Goal: Task Accomplishment & Management: Use online tool/utility

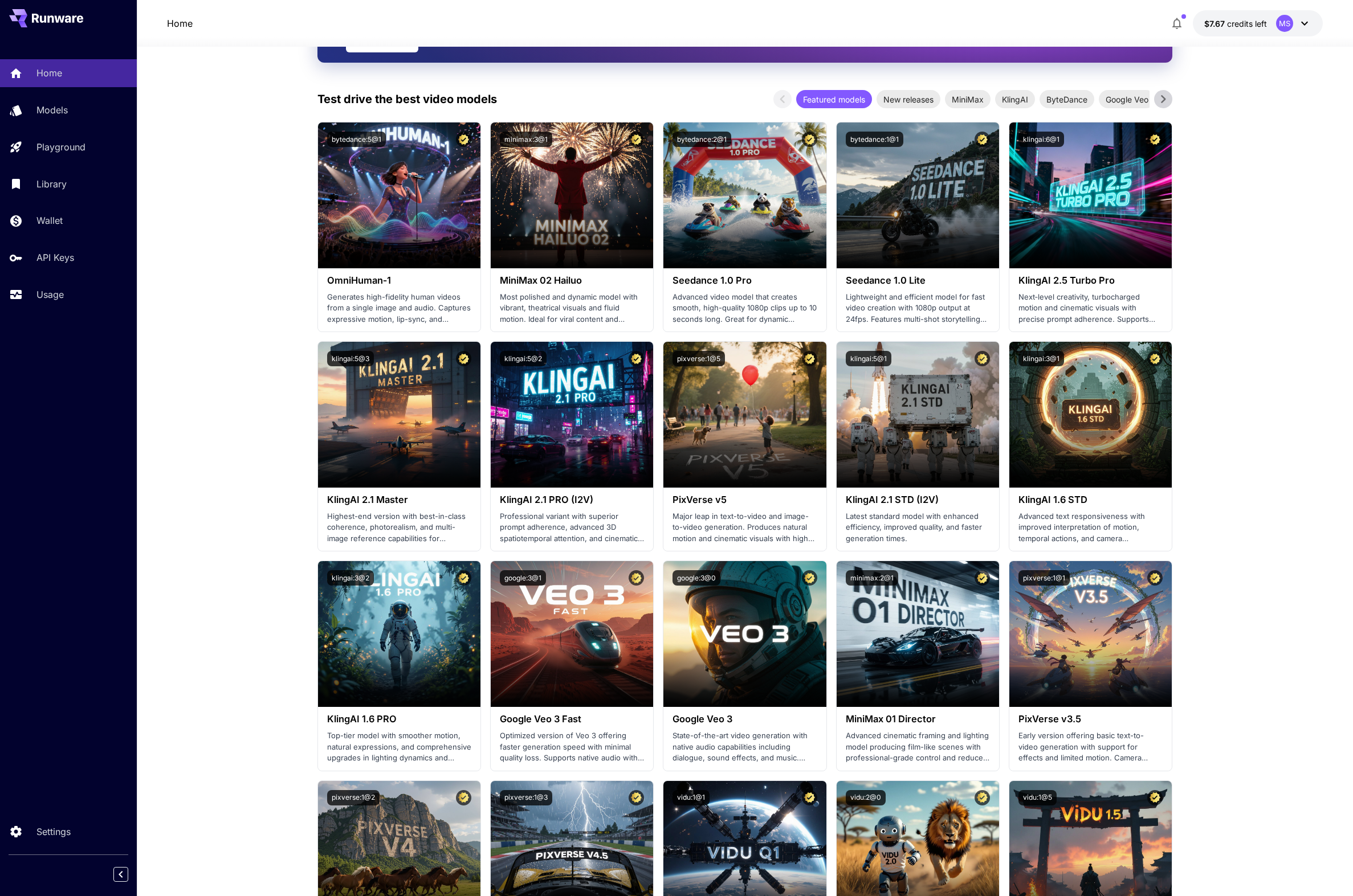
scroll to position [93, 0]
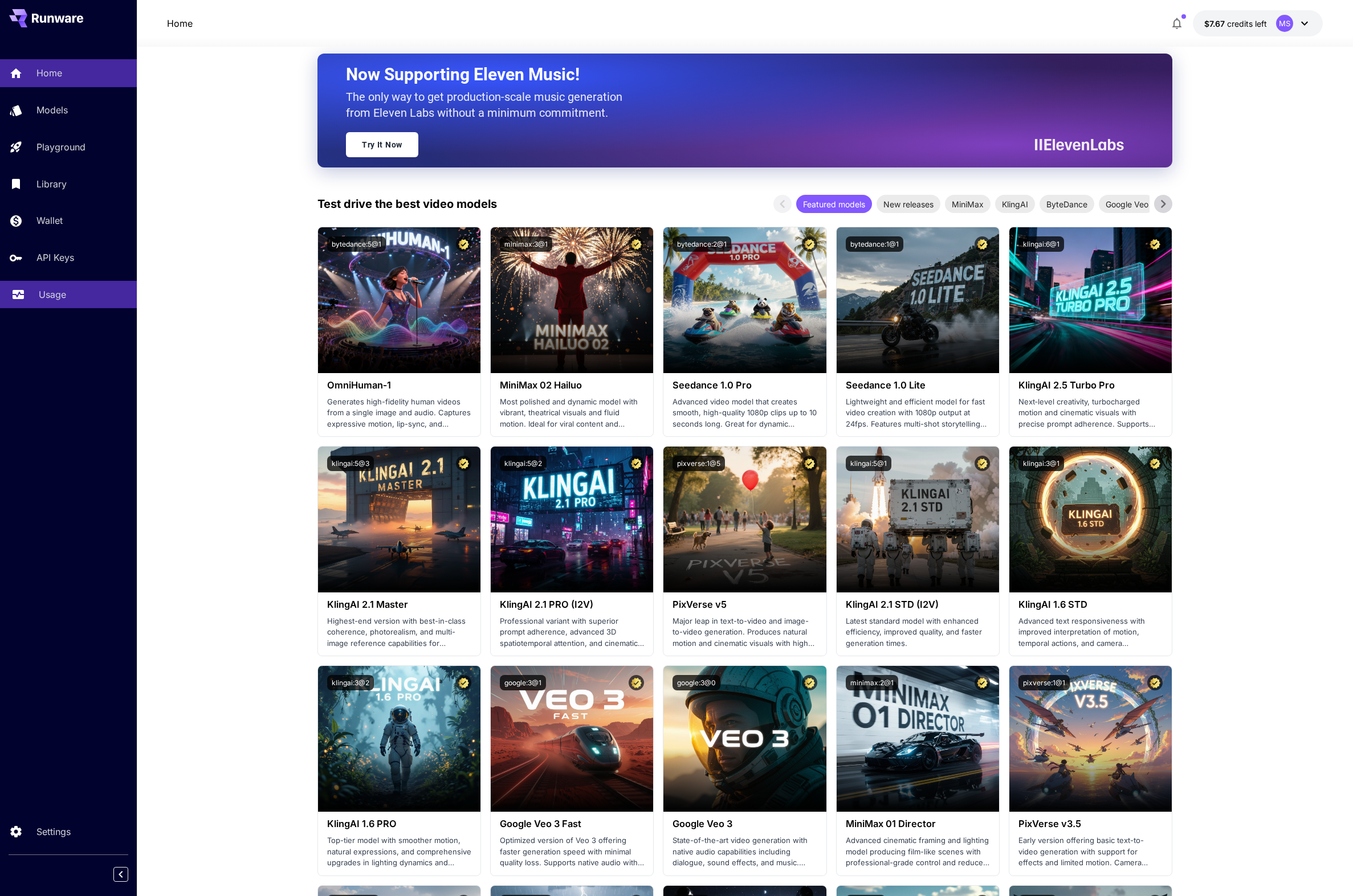
click at [53, 303] on link "Usage" at bounding box center [68, 295] width 137 height 28
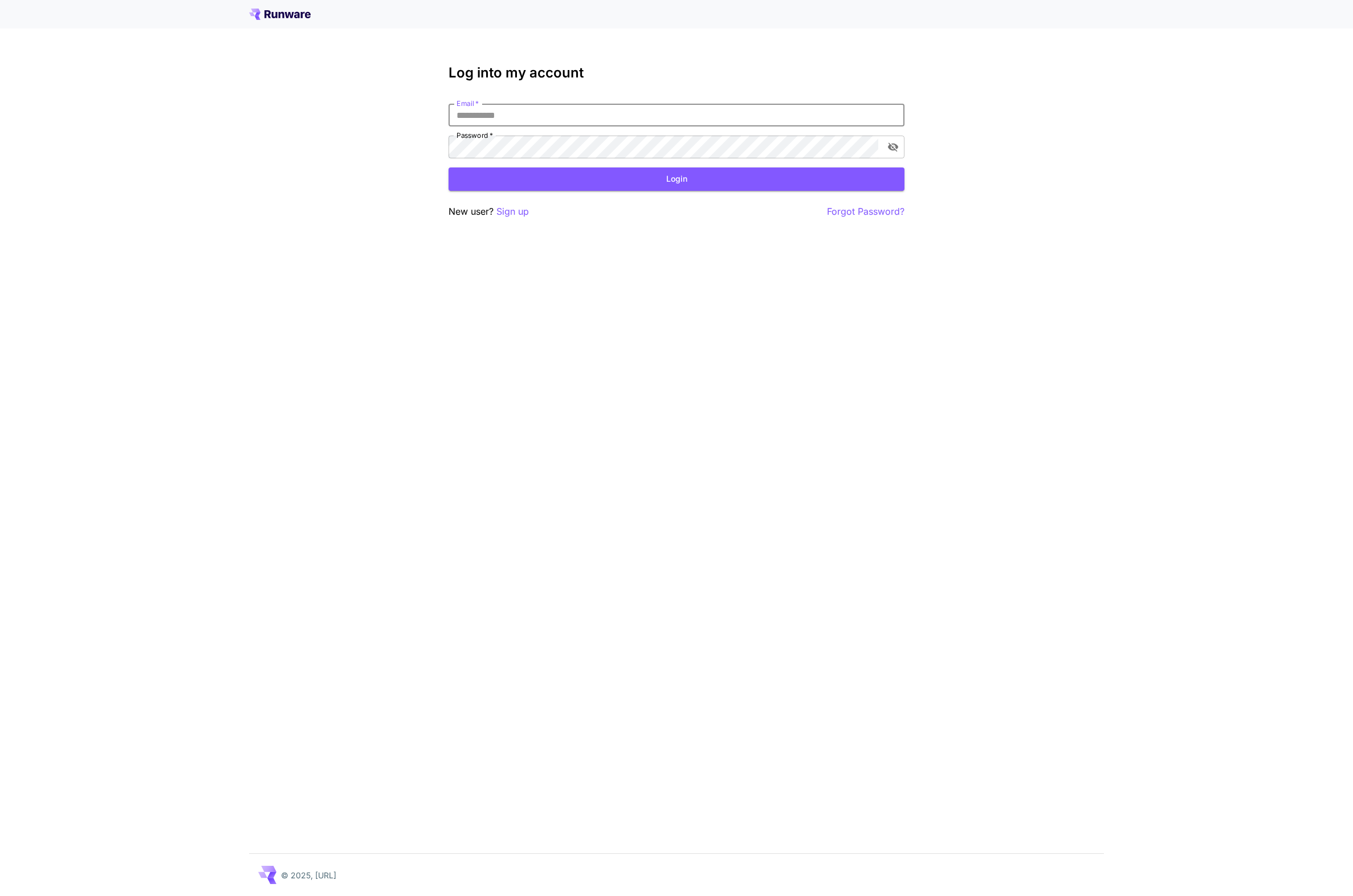
type input "**********"
click at [676, 179] on button "Login" at bounding box center [676, 179] width 456 height 24
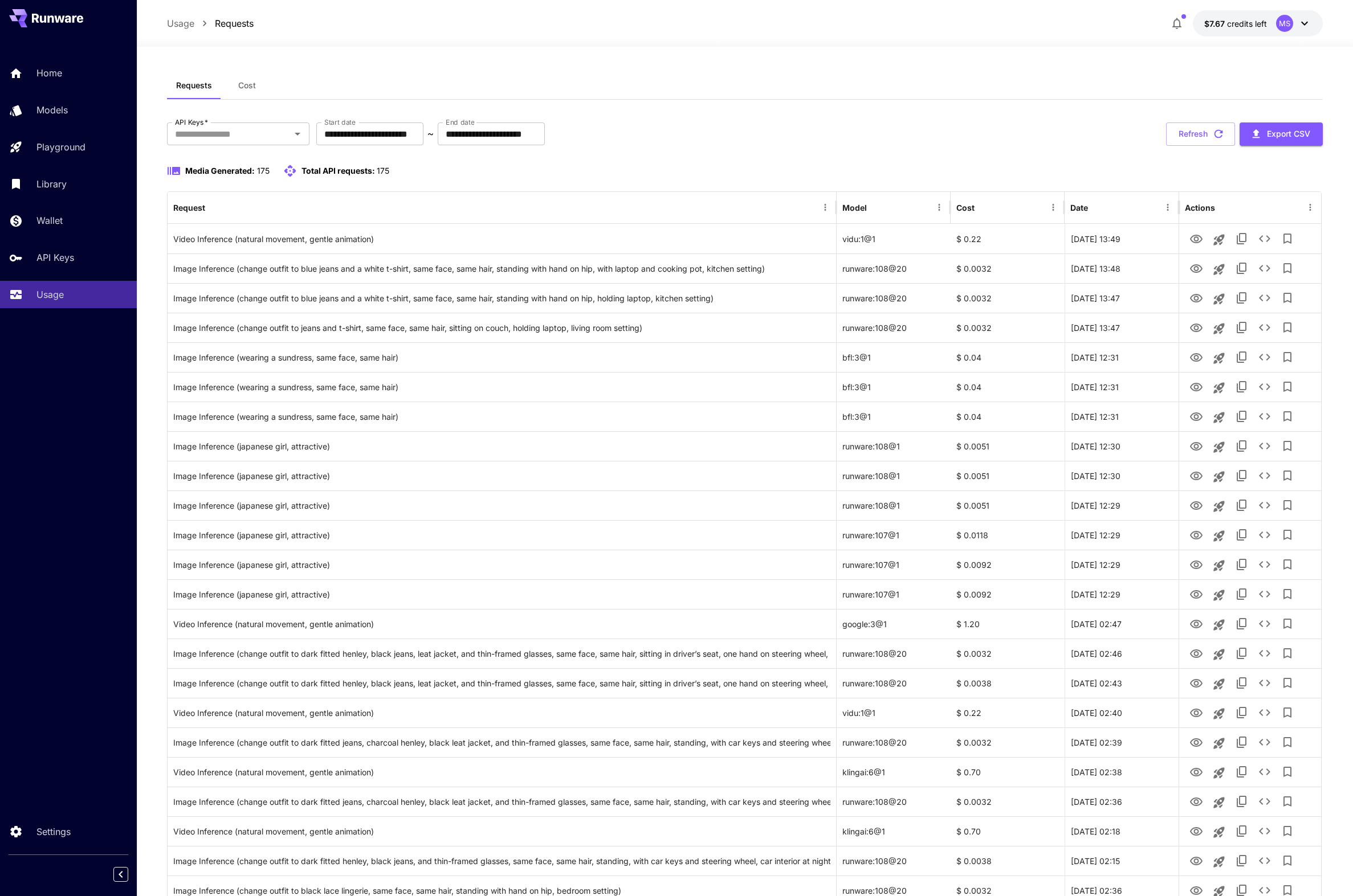
click at [251, 93] on button "Cost" at bounding box center [246, 85] width 51 height 27
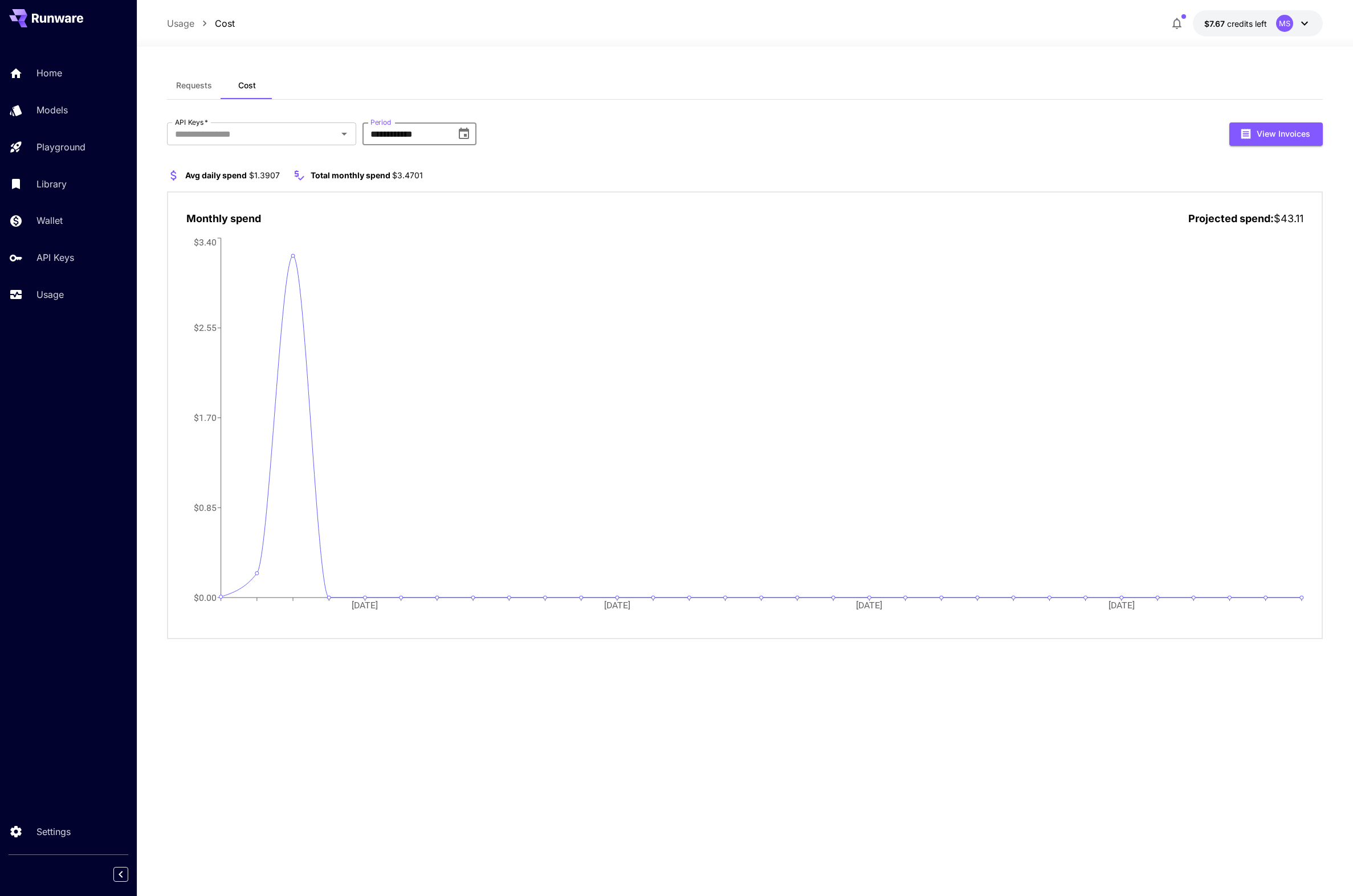
click at [432, 136] on input "**********" at bounding box center [405, 134] width 86 height 23
click at [461, 133] on icon "Choose date, selected date is Oct 1, 2025" at bounding box center [463, 134] width 13 height 13
click at [503, 249] on button "Sep" at bounding box center [512, 251] width 41 height 21
click at [464, 135] on icon "Choose date, selected date is Sep 1, 2025" at bounding box center [463, 133] width 10 height 11
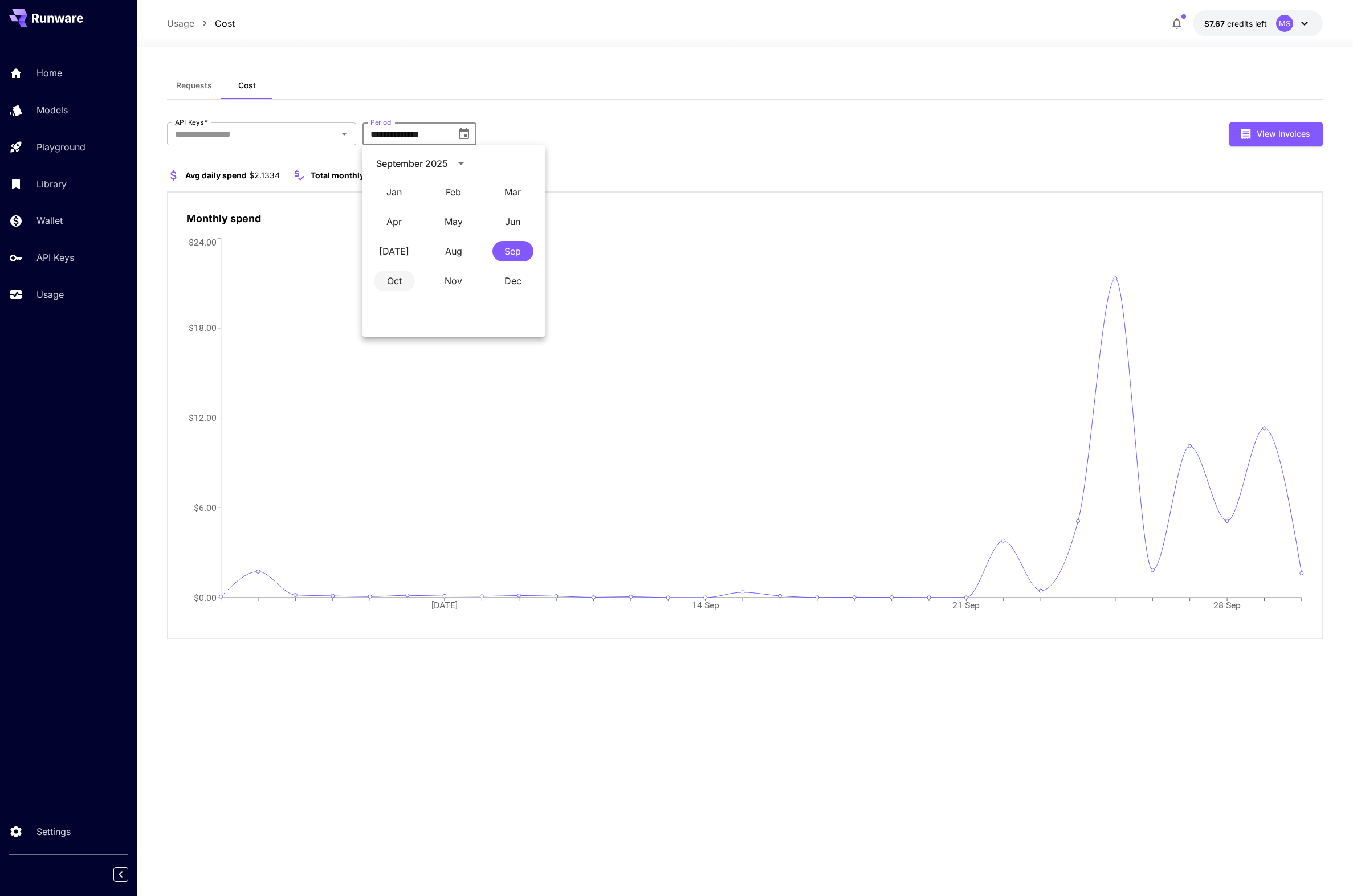
click at [398, 276] on button "Oct" at bounding box center [393, 281] width 41 height 21
type input "**********"
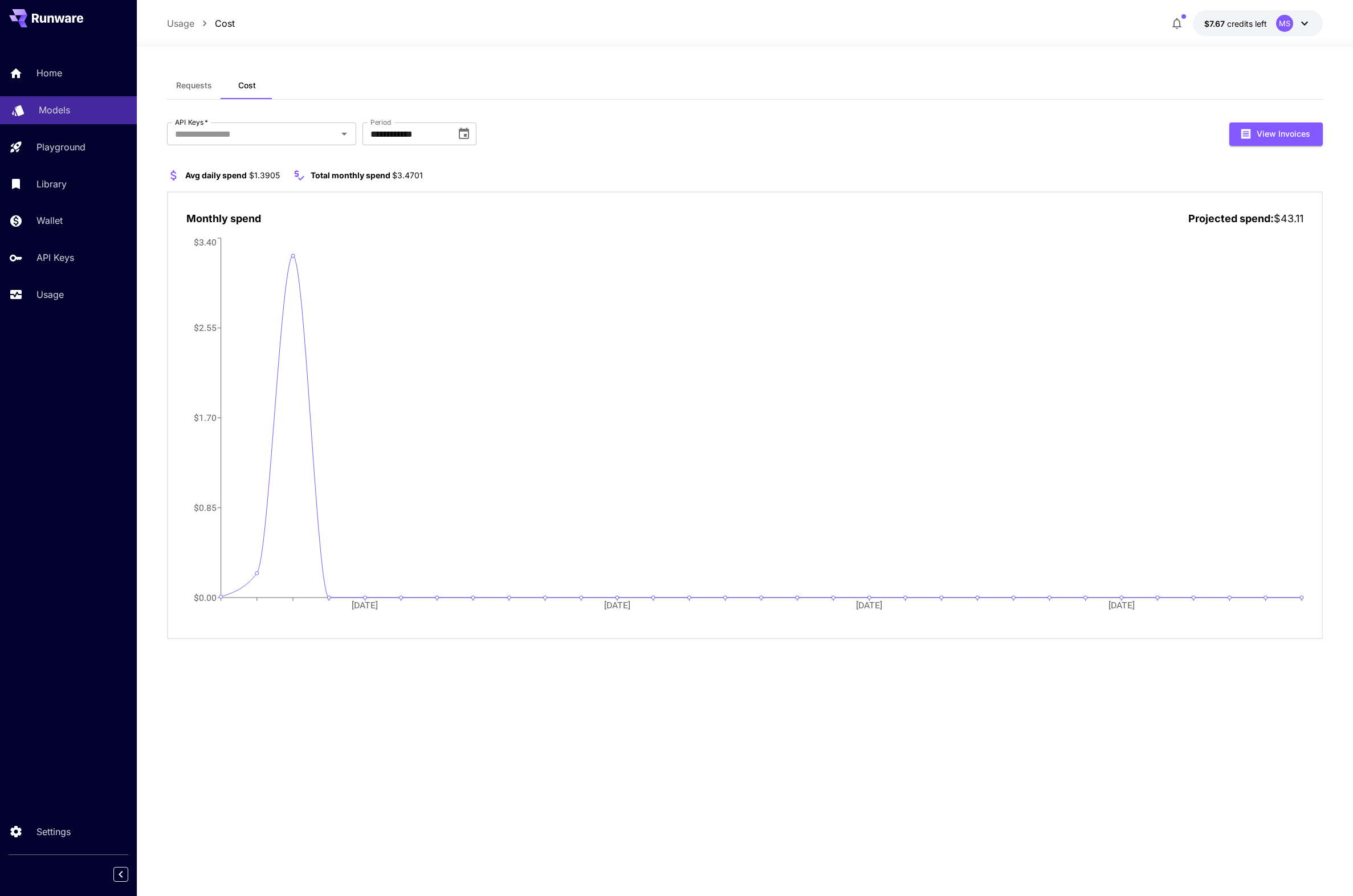
click at [44, 111] on p "Models" at bounding box center [54, 109] width 31 height 13
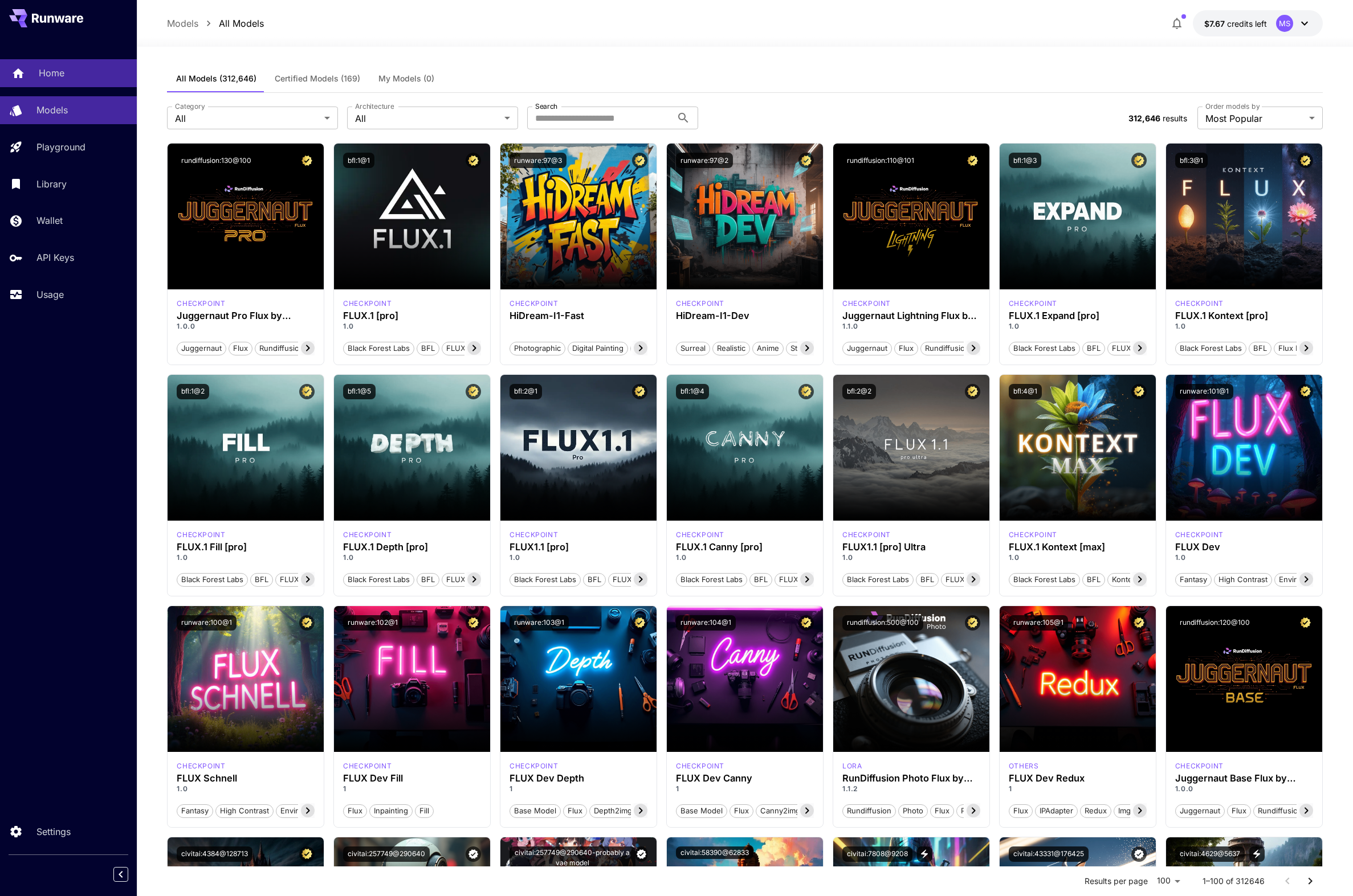
click at [75, 77] on div "Home" at bounding box center [83, 73] width 89 height 13
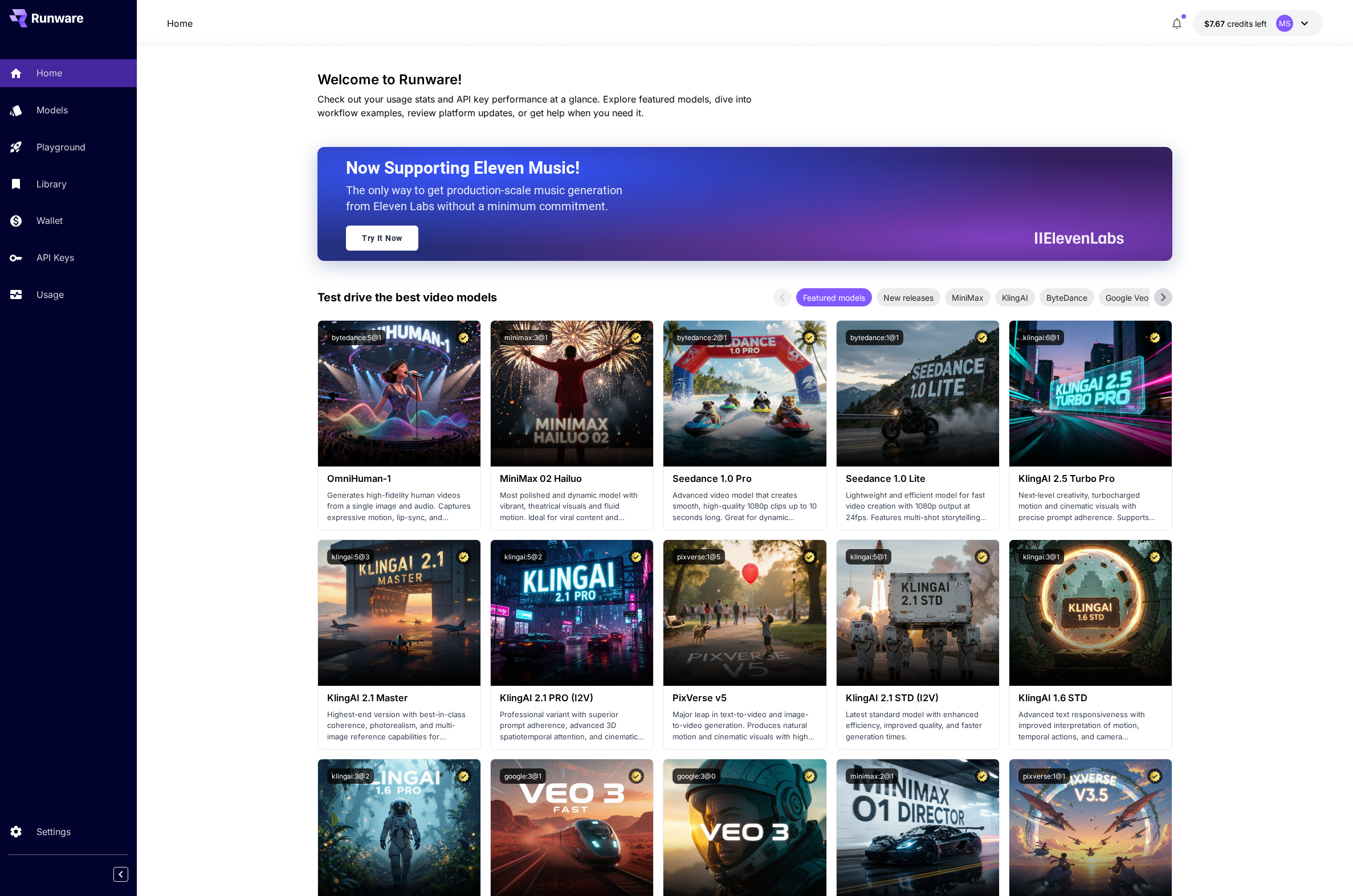
scroll to position [2, 0]
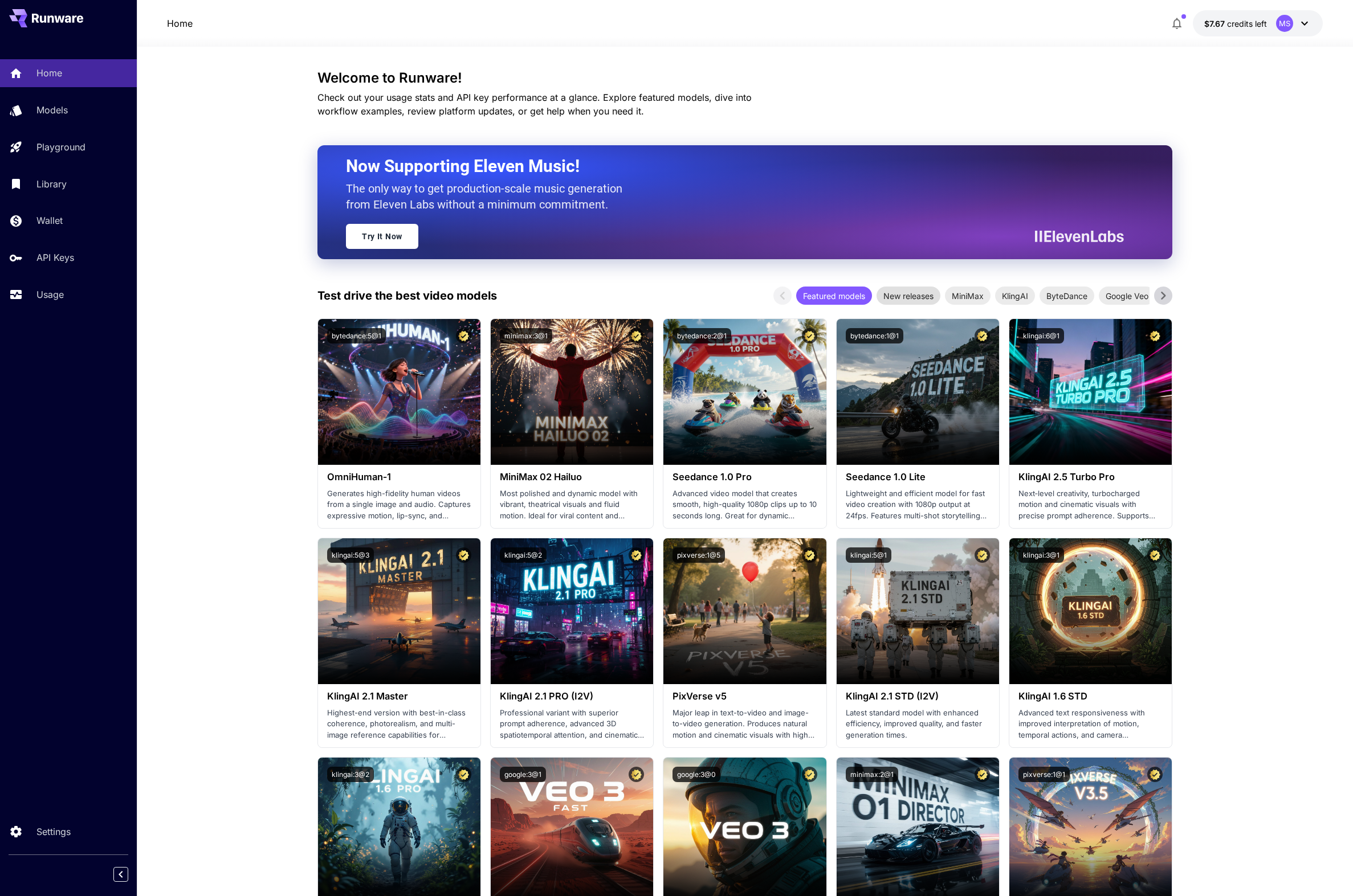
click at [923, 297] on span "New releases" at bounding box center [909, 295] width 64 height 12
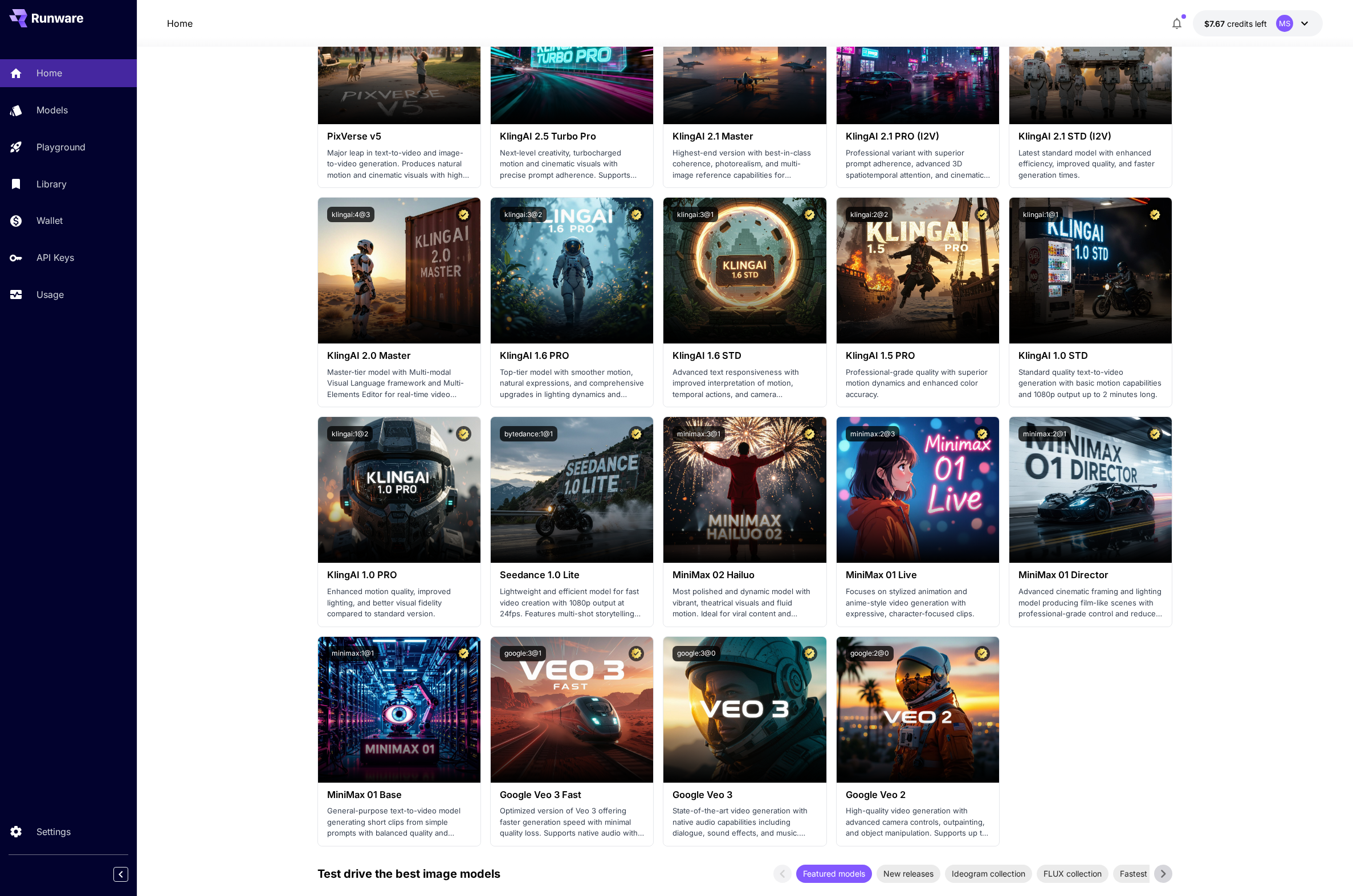
scroll to position [306, 0]
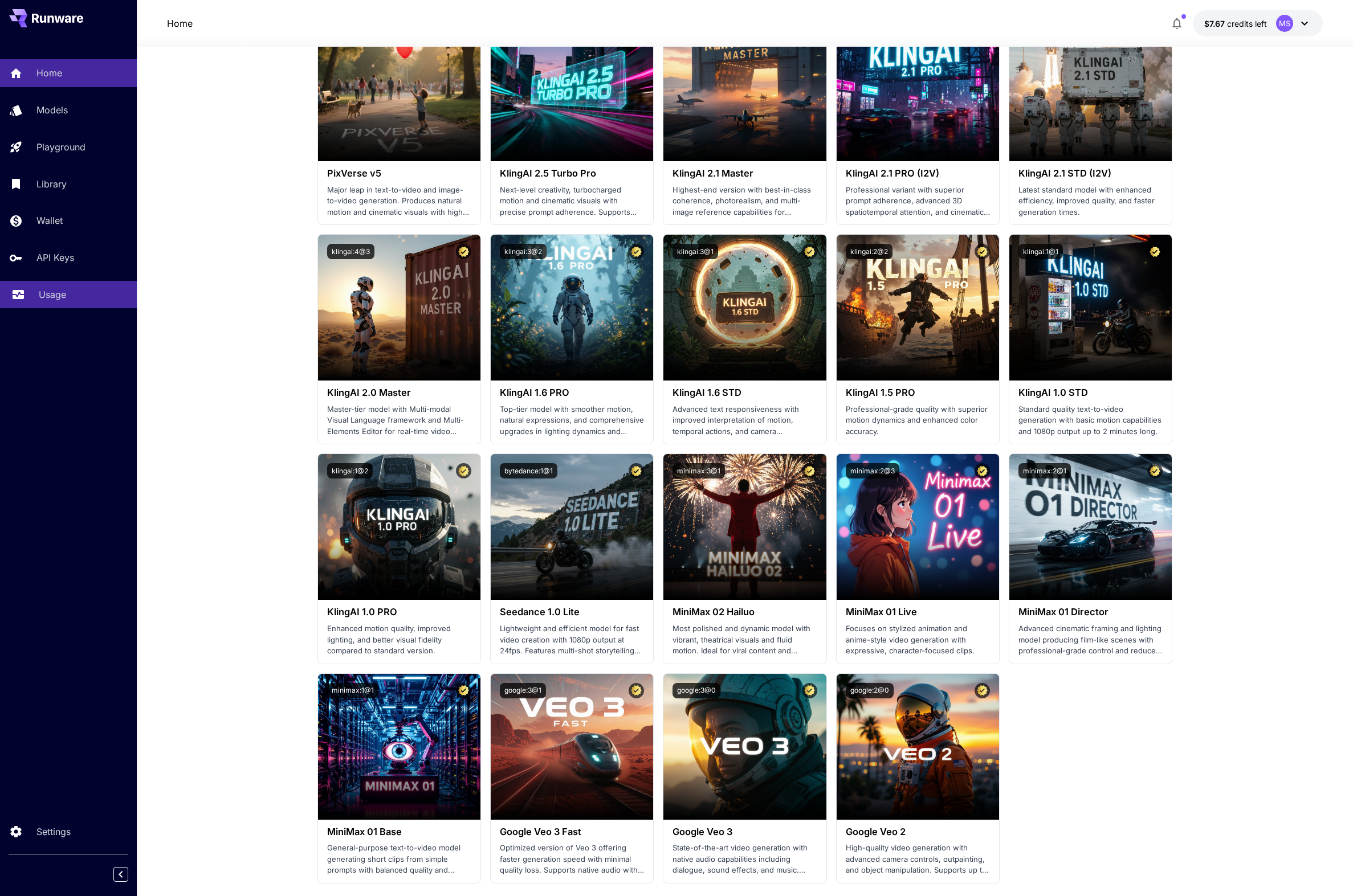
click at [55, 295] on p "Usage" at bounding box center [52, 294] width 27 height 13
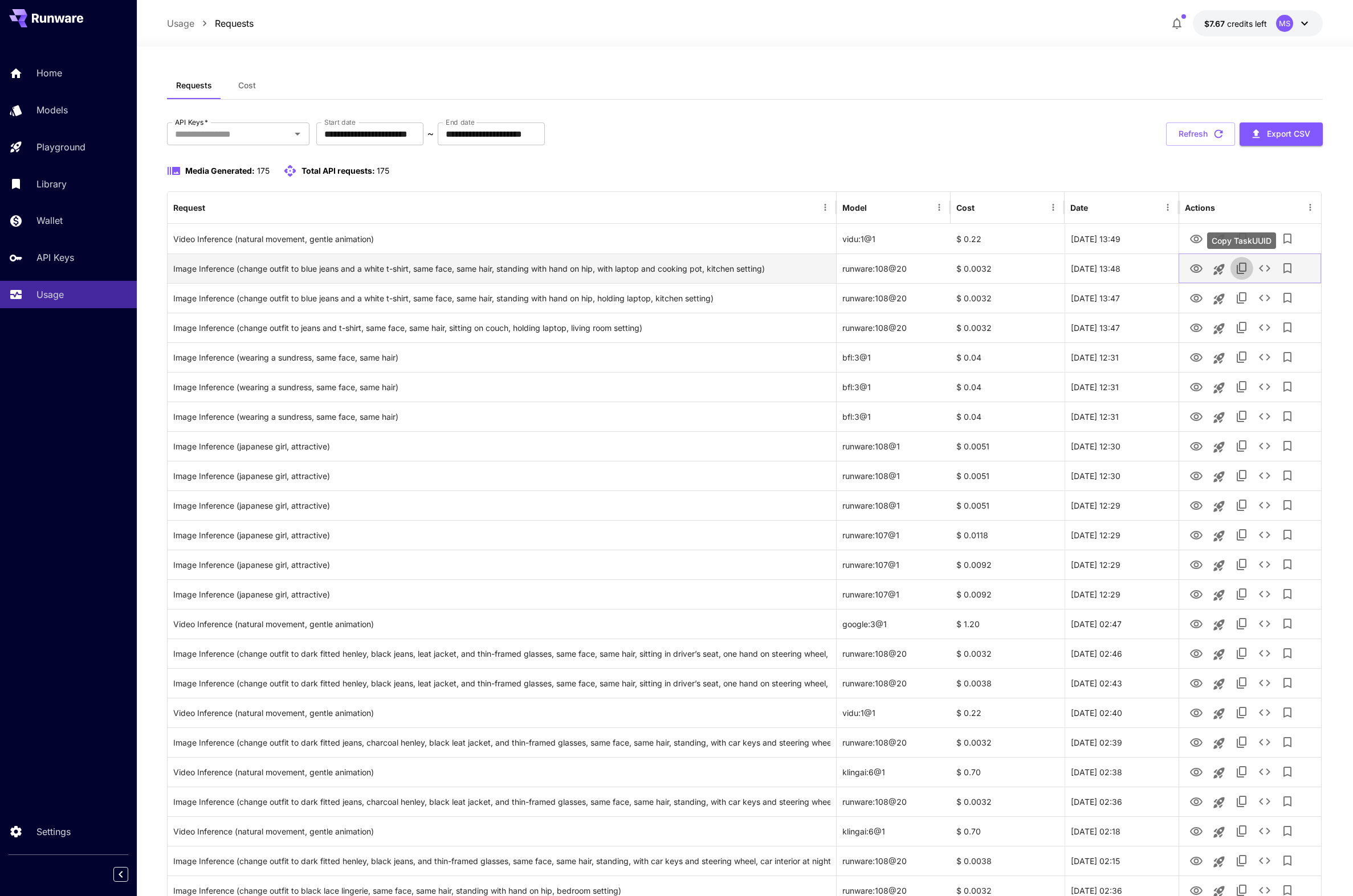
click at [1251, 266] on button "Copy TaskUUID" at bounding box center [1242, 268] width 23 height 23
click at [1262, 268] on icon "See details" at bounding box center [1264, 268] width 13 height 13
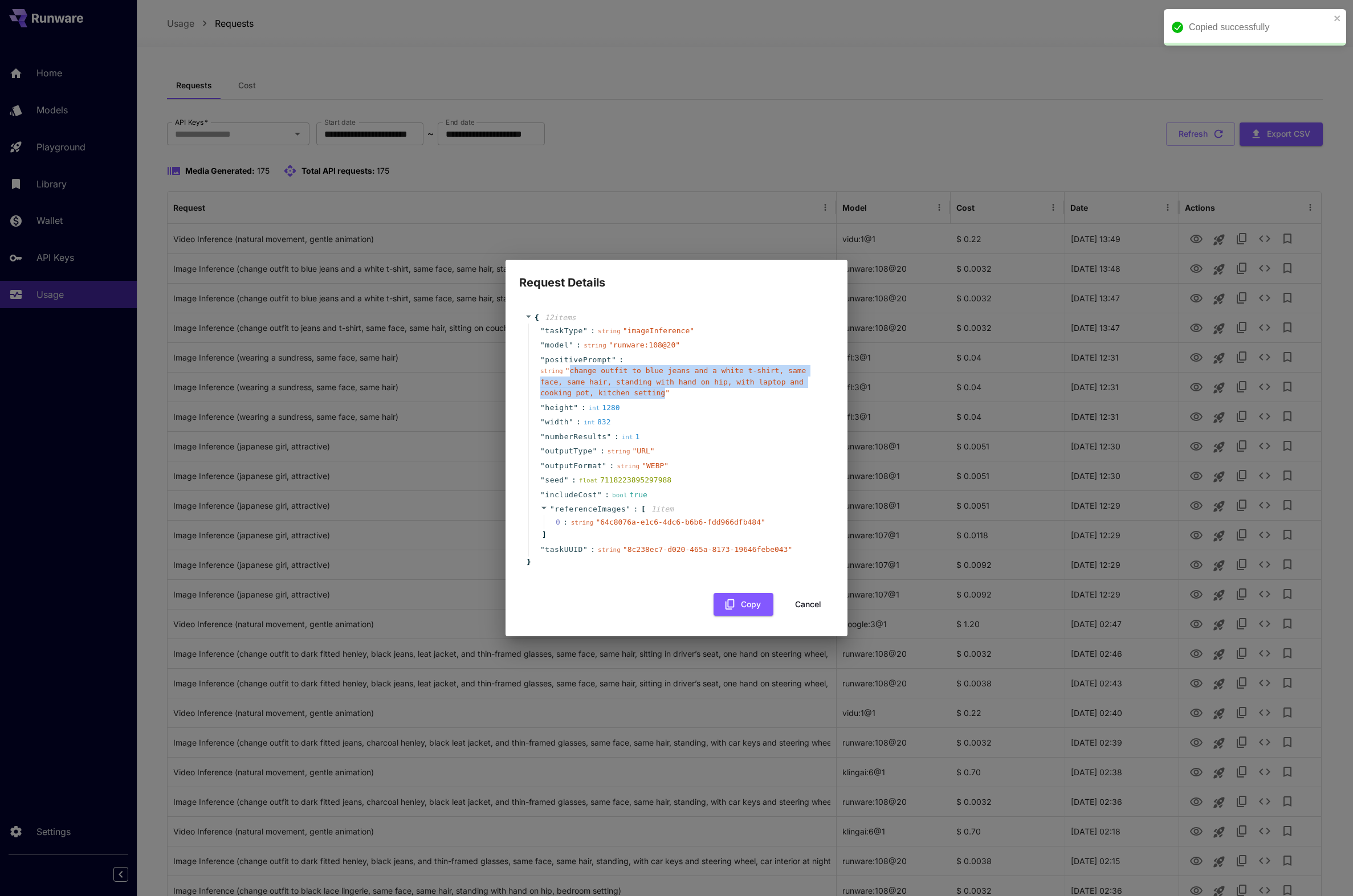
drag, startPoint x: 572, startPoint y: 373, endPoint x: 664, endPoint y: 398, distance: 95.3
click at [664, 397] on span "" change outfit to blue jeans and a white t-shirt, same face, same hair, standi…" at bounding box center [673, 381] width 265 height 31
copy span "change outfit to blue jeans and a white t-shirt, same face, same hair, standing…"
